Goal: Information Seeking & Learning: Find contact information

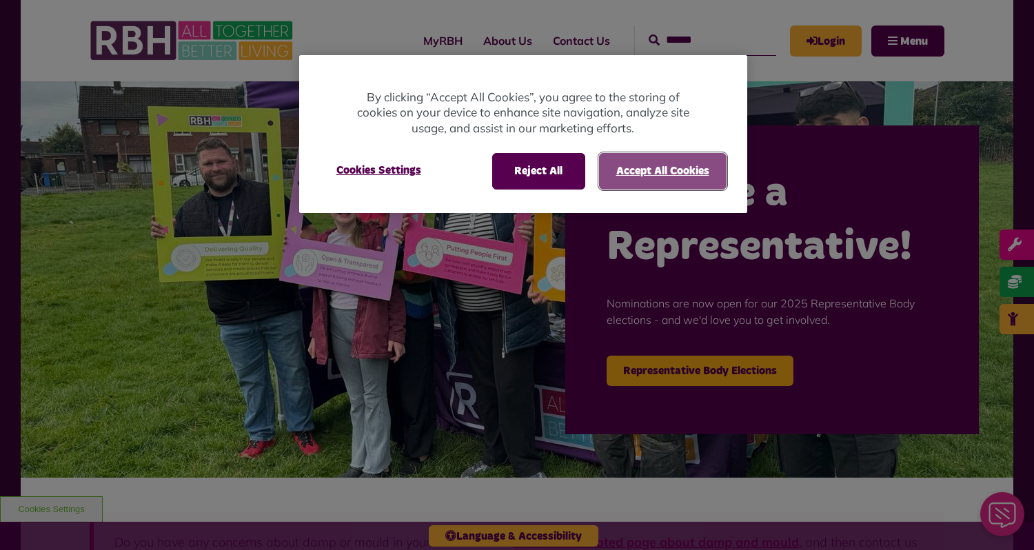
click at [636, 169] on button "Accept All Cookies" at bounding box center [663, 171] width 128 height 36
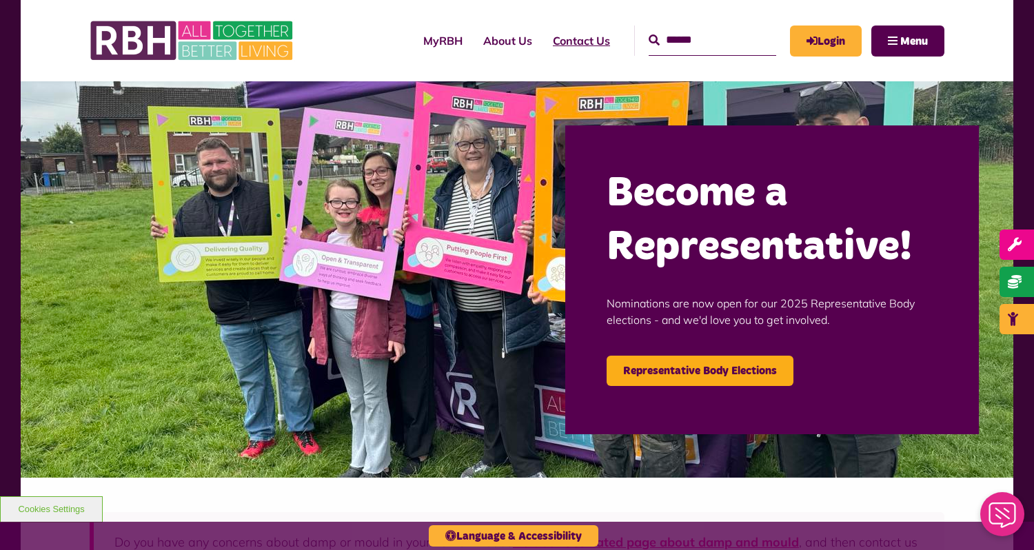
click at [563, 43] on link "Contact Us" at bounding box center [582, 40] width 78 height 37
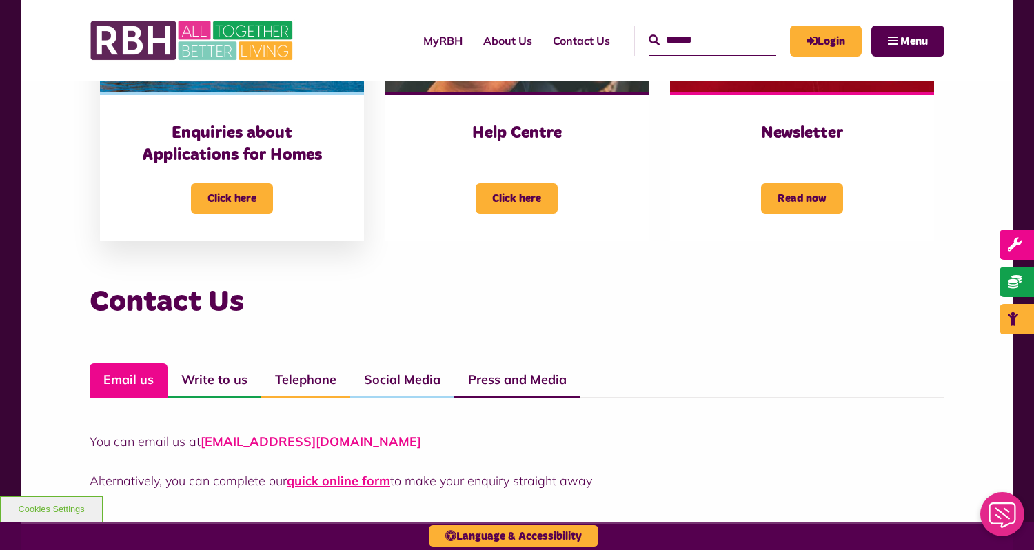
scroll to position [827, 0]
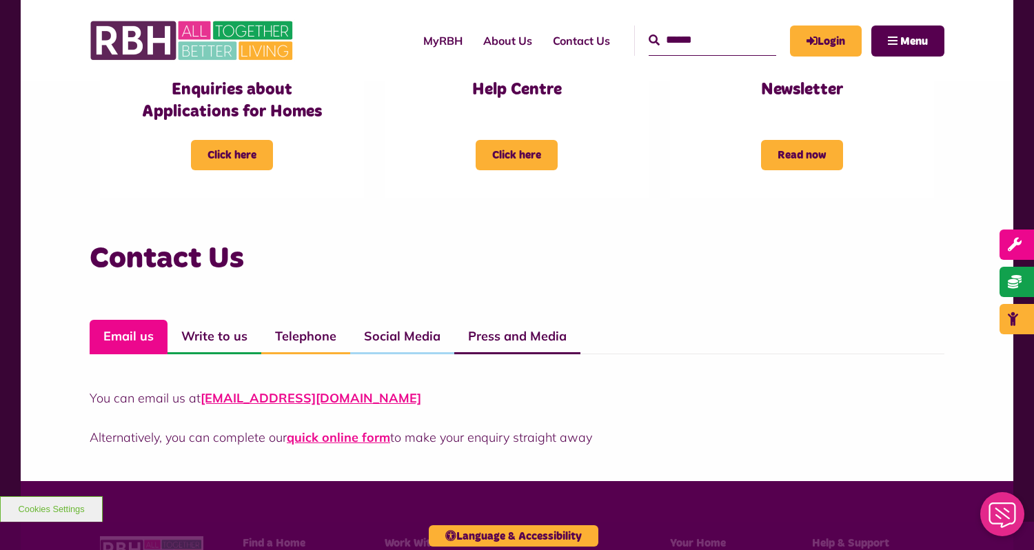
scroll to position [827, 0]
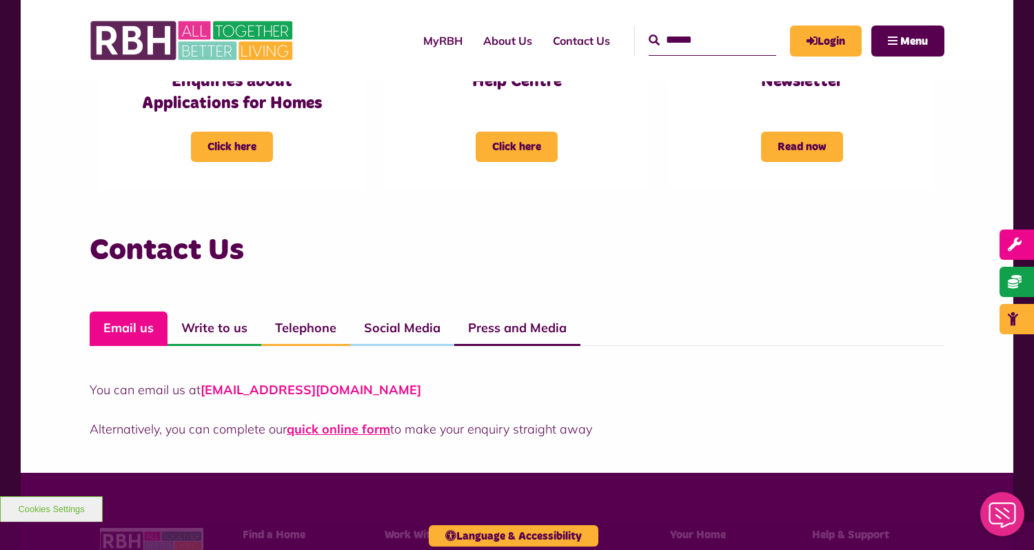
drag, startPoint x: 424, startPoint y: 390, endPoint x: 202, endPoint y: 381, distance: 222.1
click at [202, 381] on p "You can email us at CustomerExperience@rbh.org.uk" at bounding box center [517, 390] width 855 height 19
copy link "CustomerExperience@rbh.org.uk"
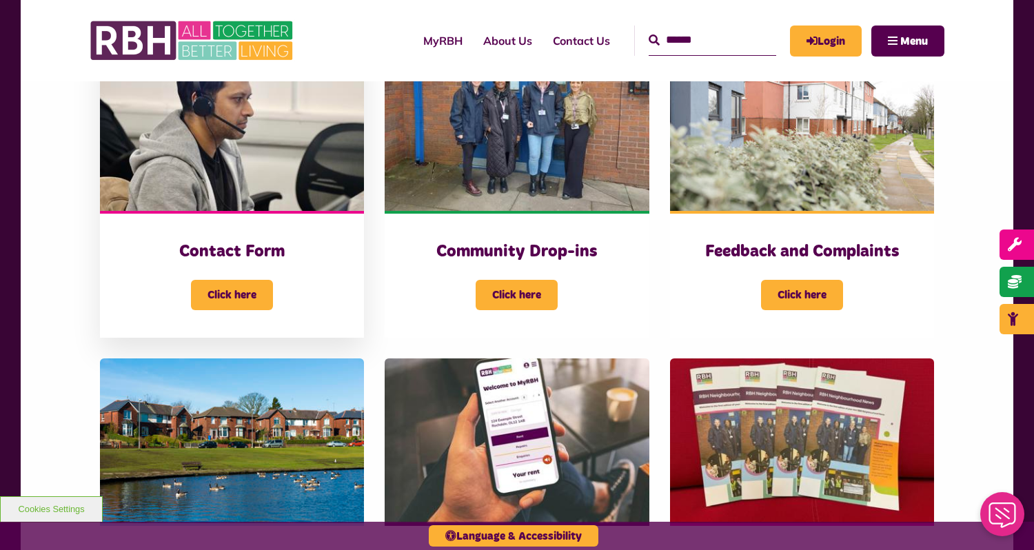
scroll to position [0, 0]
